Goal: Transaction & Acquisition: Purchase product/service

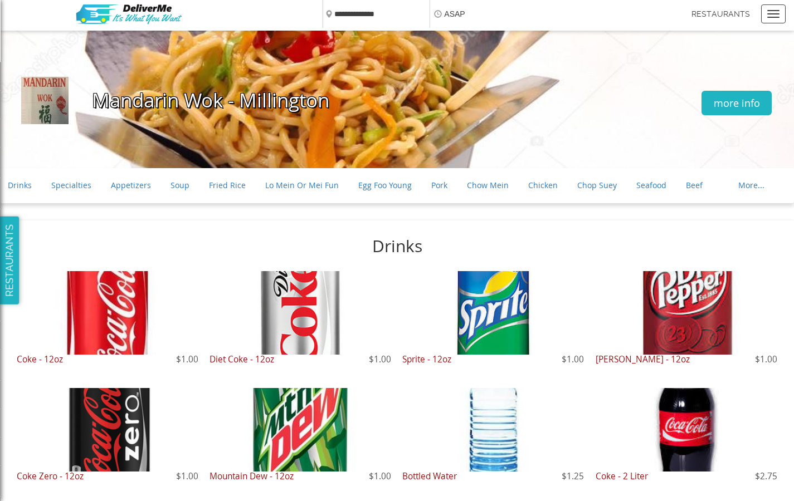
click at [221, 380] on div "Diet Coke - 12oz $1.00" at bounding box center [300, 370] width 182 height 31
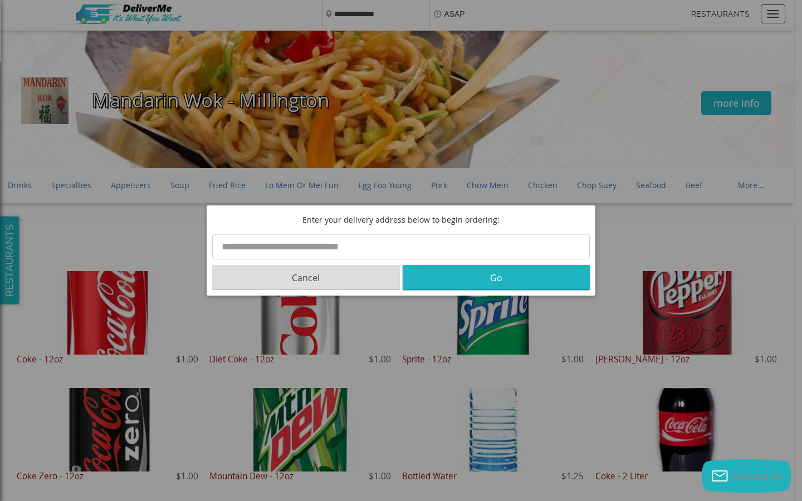
click at [307, 279] on button "Cancel" at bounding box center [306, 277] width 188 height 25
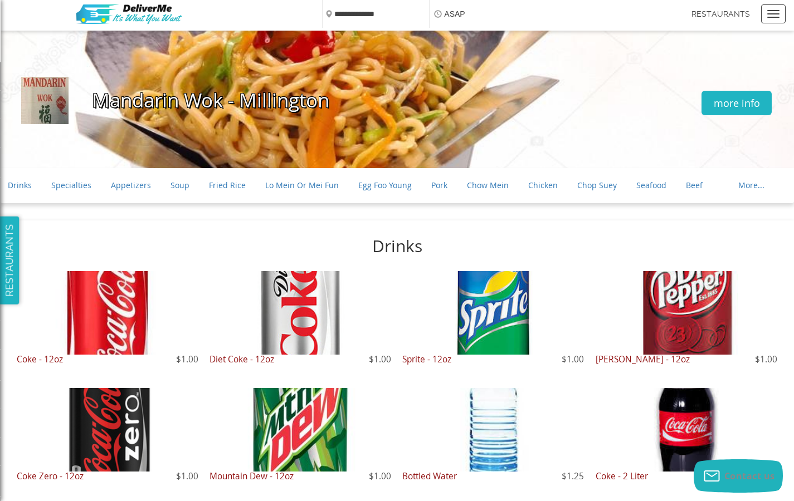
click at [742, 103] on link "more info" at bounding box center [736, 103] width 70 height 25
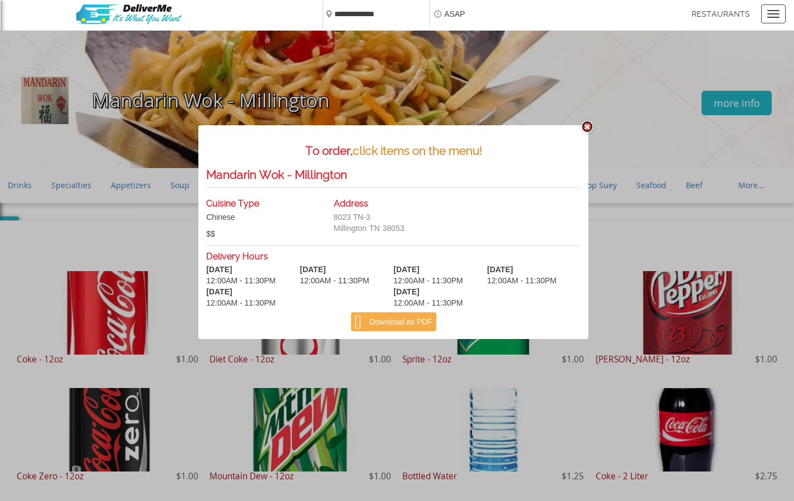
click at [592, 127] on link "✖" at bounding box center [587, 127] width 11 height 12
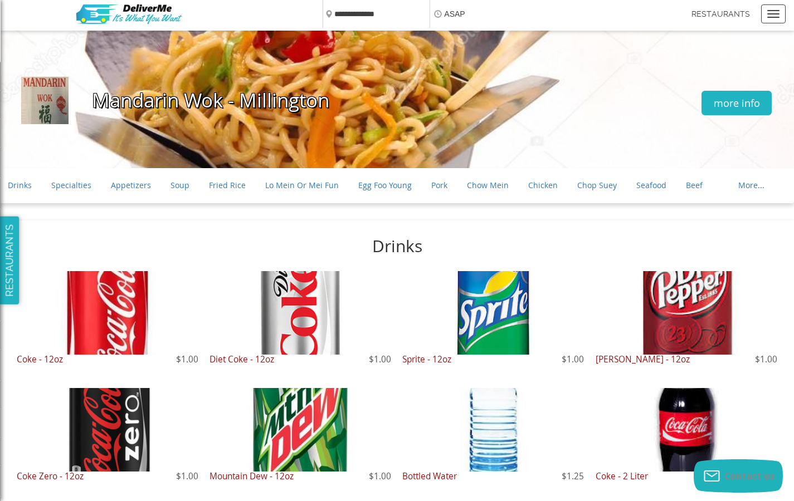
click at [107, 325] on div at bounding box center [108, 313] width 182 height 84
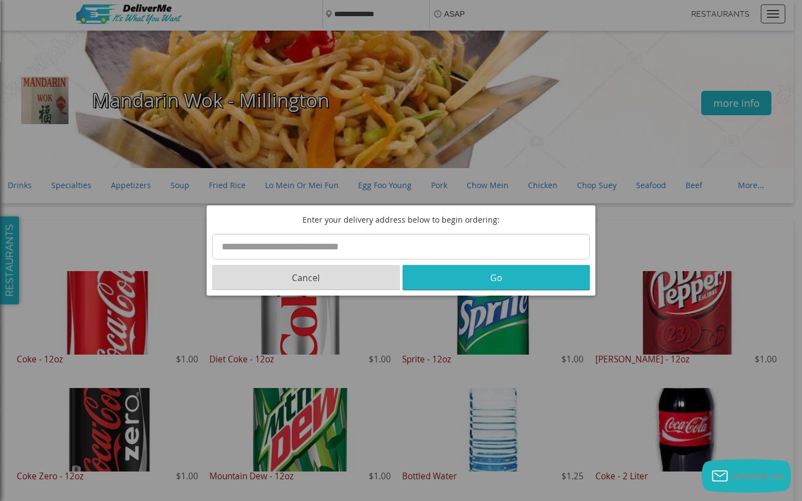
click at [307, 279] on button "Cancel" at bounding box center [306, 277] width 188 height 25
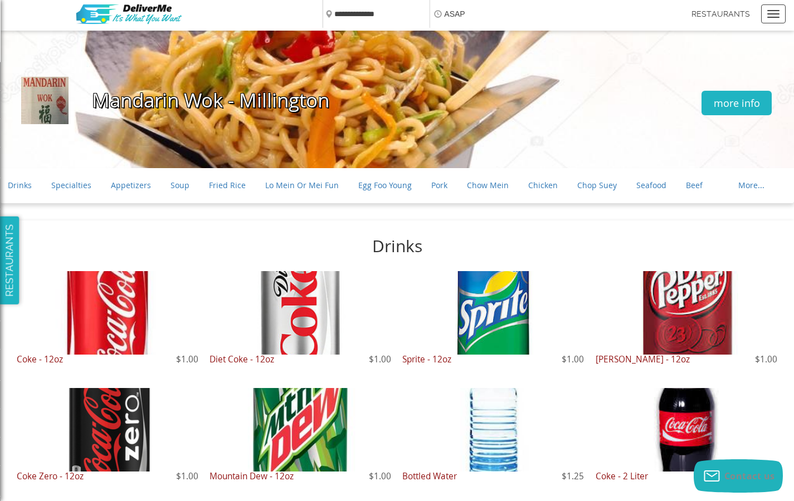
click at [107, 325] on div at bounding box center [108, 313] width 182 height 84
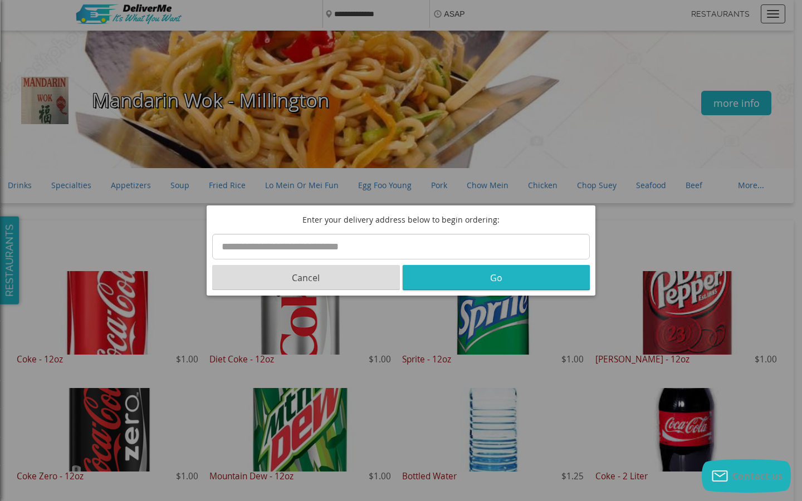
click at [307, 279] on button "Cancel" at bounding box center [306, 277] width 188 height 25
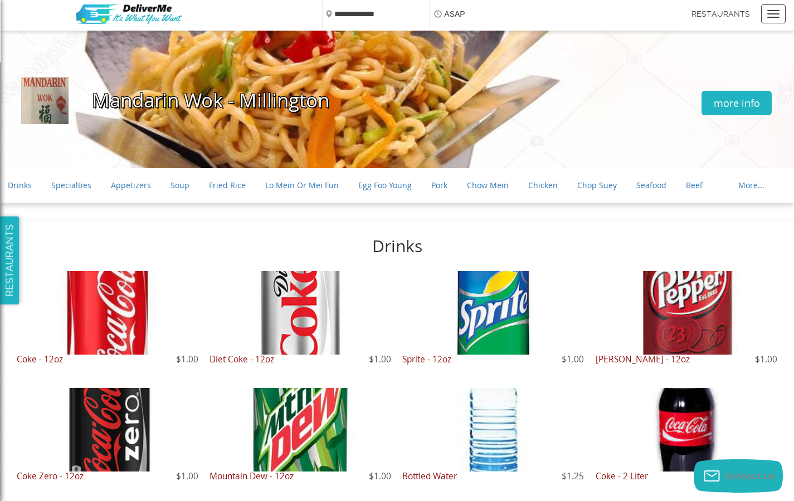
click at [107, 325] on div at bounding box center [108, 313] width 182 height 84
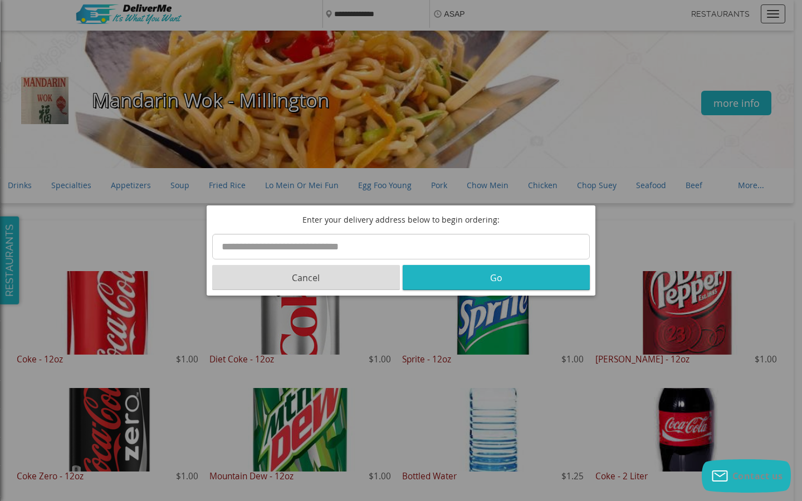
click at [307, 279] on button "Cancel" at bounding box center [306, 277] width 188 height 25
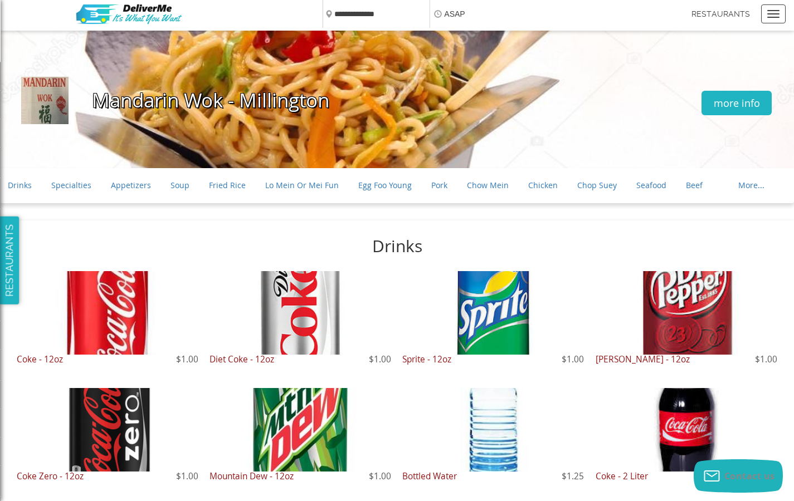
click at [107, 325] on div at bounding box center [108, 313] width 182 height 84
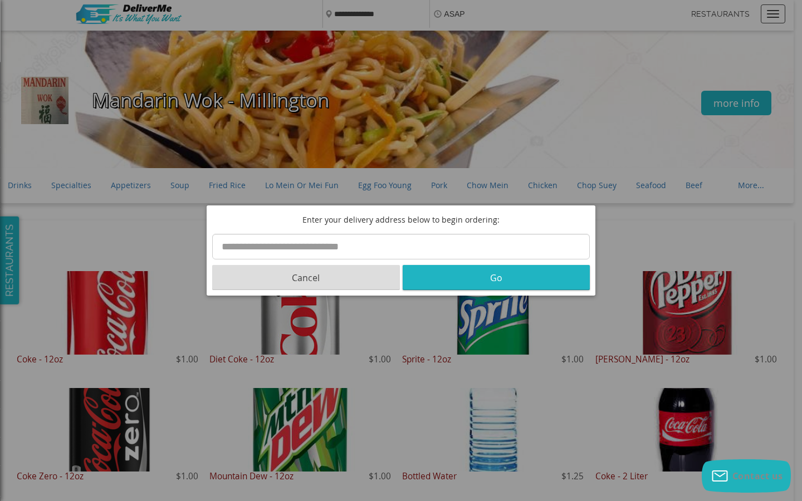
click at [307, 279] on button "Cancel" at bounding box center [306, 277] width 188 height 25
